Goal: Task Accomplishment & Management: Manage account settings

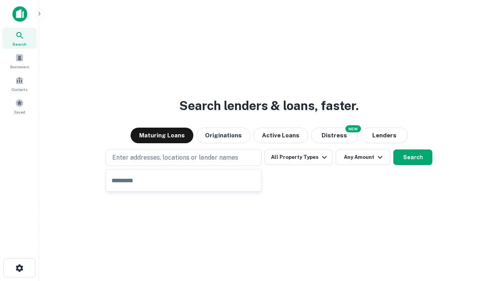
type input "**********"
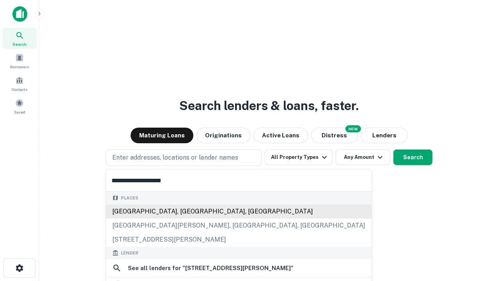
click at [186, 218] on div "[GEOGRAPHIC_DATA], [GEOGRAPHIC_DATA], [GEOGRAPHIC_DATA]" at bounding box center [238, 211] width 265 height 14
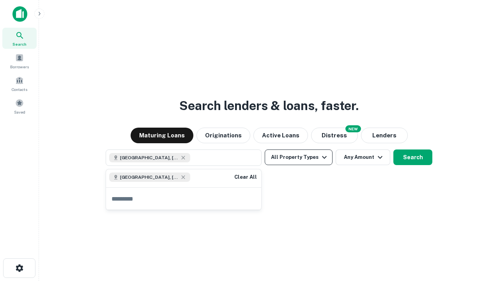
click at [299, 157] on button "All Property Types" at bounding box center [299, 157] width 68 height 16
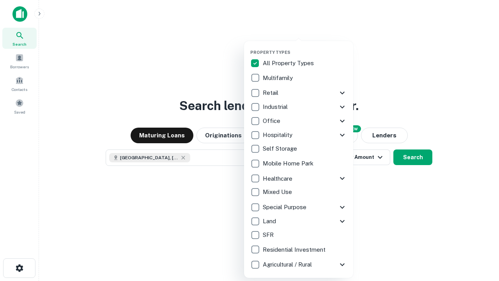
click at [305, 47] on button "button" at bounding box center [304, 47] width 109 height 0
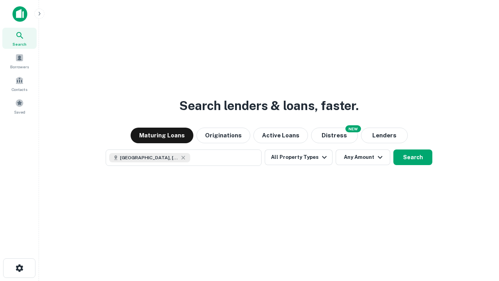
scroll to position [12, 0]
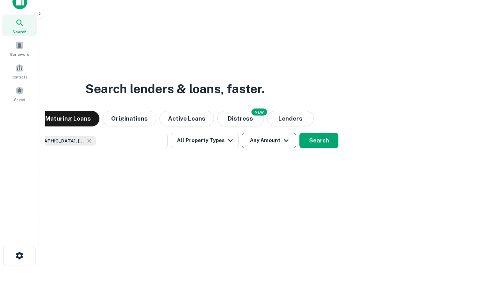
click at [242, 133] on button "Any Amount" at bounding box center [269, 141] width 55 height 16
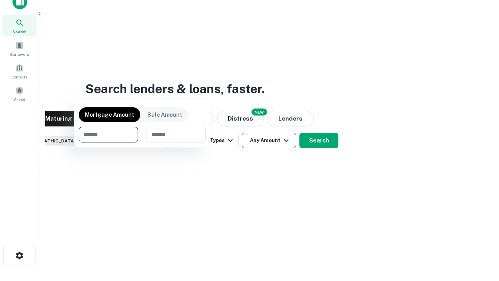
scroll to position [56, 221]
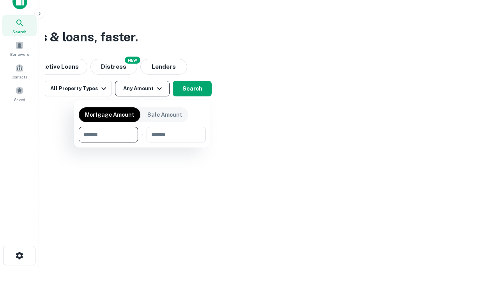
type input "*******"
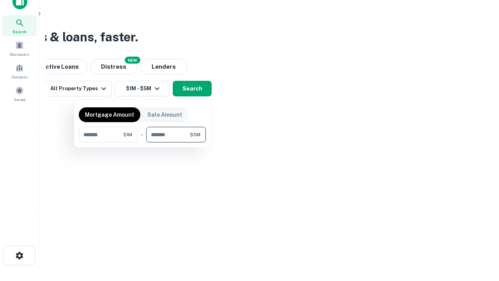
type input "*******"
click at [142, 142] on button "button" at bounding box center [142, 142] width 127 height 0
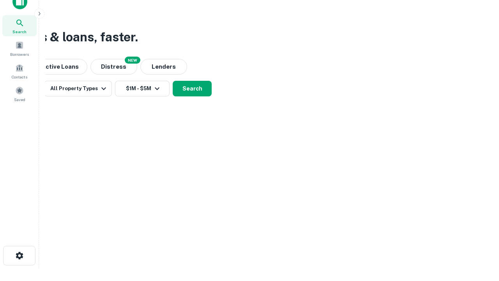
scroll to position [12, 0]
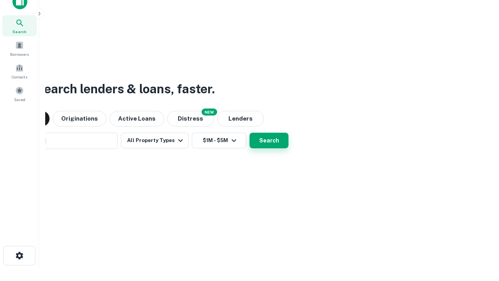
click at [249, 133] on button "Search" at bounding box center [268, 141] width 39 height 16
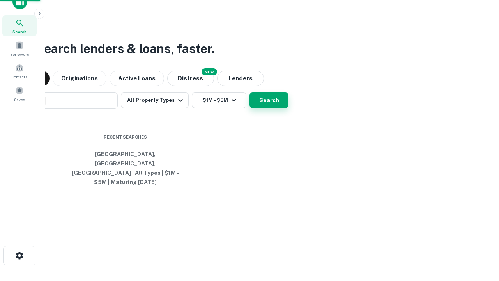
scroll to position [25, 221]
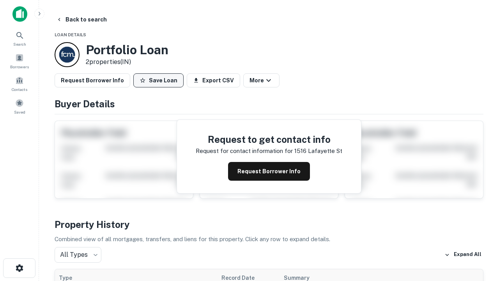
click at [158, 80] on button "Save Loan" at bounding box center [158, 80] width 50 height 14
click at [160, 80] on button "Save Loan" at bounding box center [158, 80] width 50 height 14
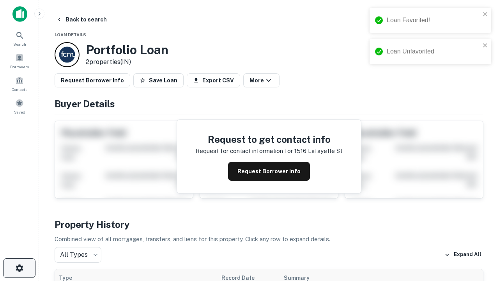
click at [19, 268] on icon "button" at bounding box center [19, 267] width 9 height 9
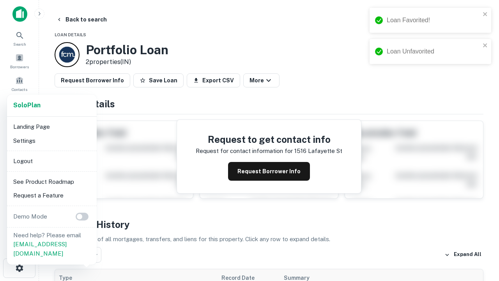
click at [51, 161] on li "Logout" at bounding box center [51, 161] width 83 height 14
